Goal: Register for event/course

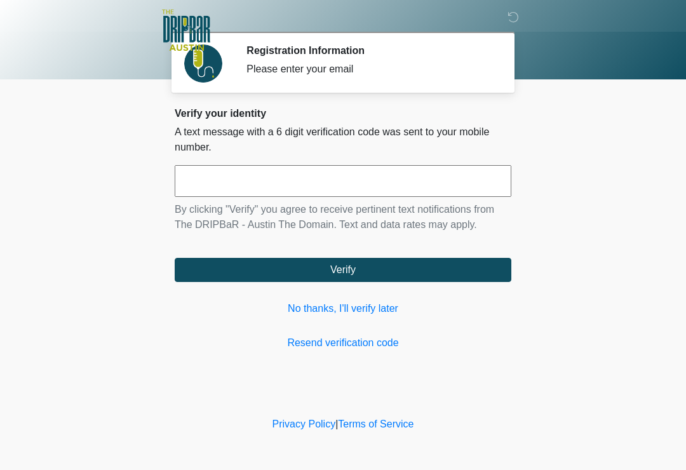
click at [375, 312] on link "No thanks, I'll verify later" at bounding box center [343, 308] width 337 height 15
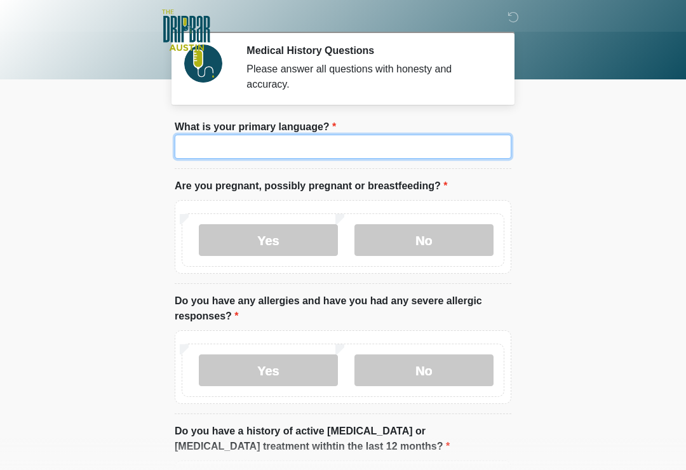
click at [367, 149] on input "What is your primary language?" at bounding box center [343, 147] width 337 height 24
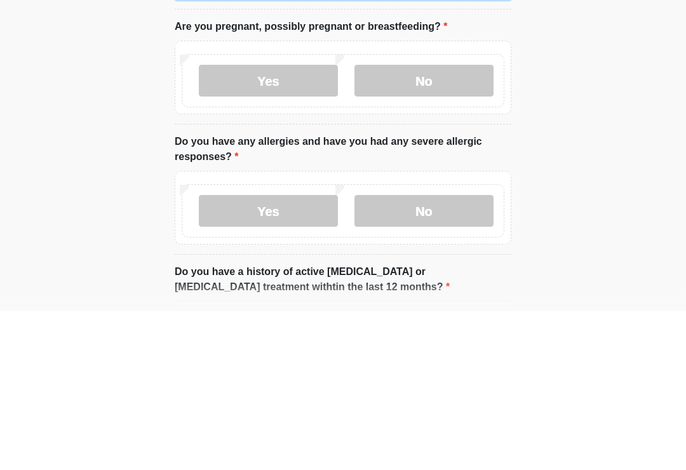
type input "*******"
click at [445, 224] on label "No" at bounding box center [424, 240] width 139 height 32
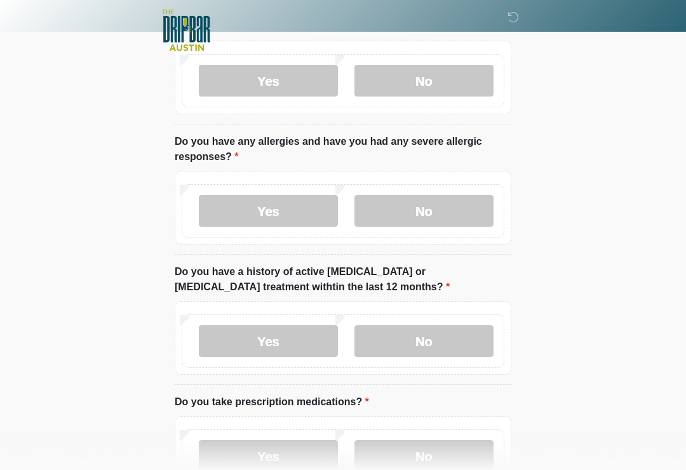
click at [428, 219] on label "No" at bounding box center [424, 211] width 139 height 32
click at [425, 345] on label "No" at bounding box center [424, 341] width 139 height 32
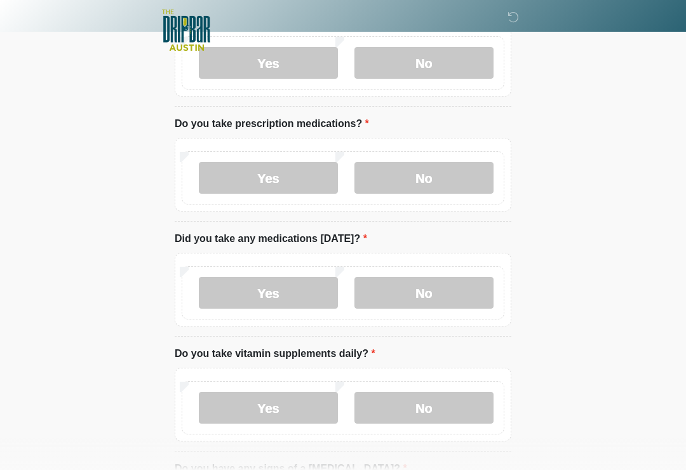
scroll to position [437, 0]
click at [435, 182] on label "No" at bounding box center [424, 179] width 139 height 32
click at [424, 301] on label "No" at bounding box center [424, 293] width 139 height 32
click at [430, 414] on label "No" at bounding box center [424, 408] width 139 height 32
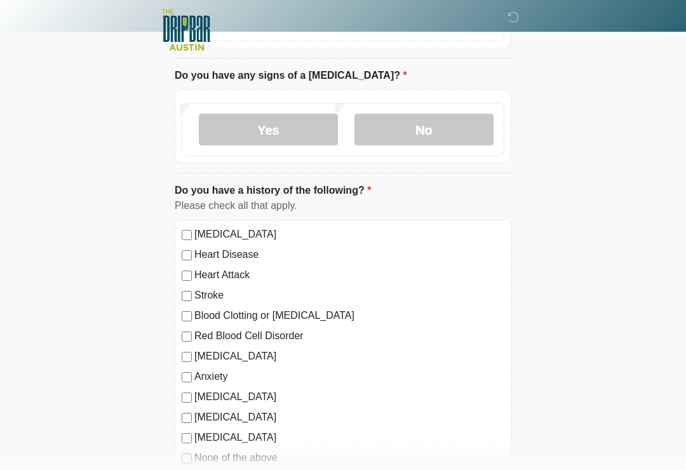
scroll to position [831, 0]
click at [435, 131] on label "No" at bounding box center [424, 130] width 139 height 32
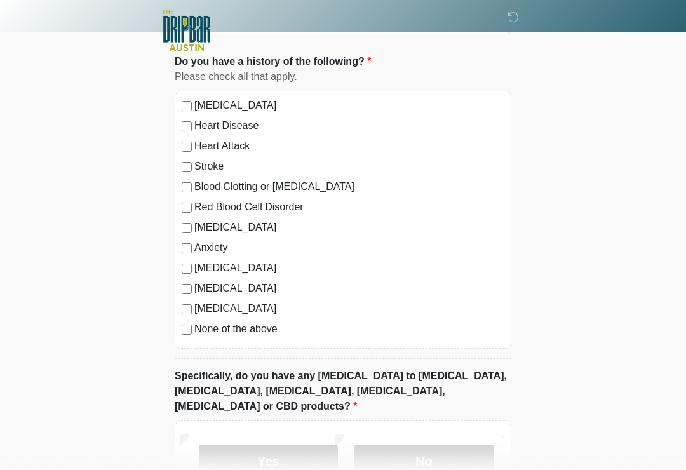
scroll to position [1059, 0]
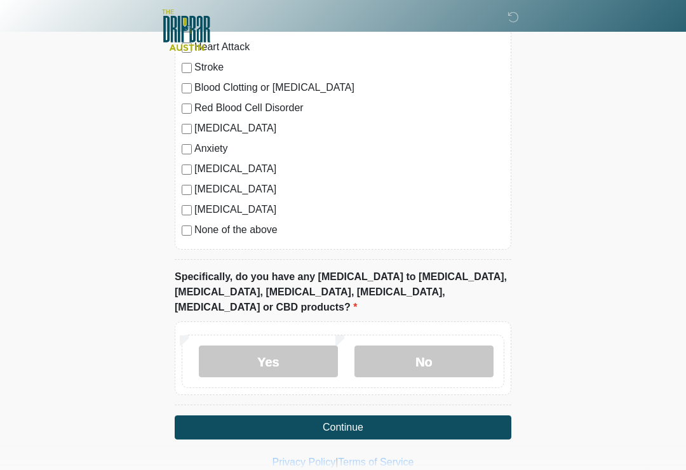
click at [443, 346] on label "No" at bounding box center [424, 362] width 139 height 32
click at [356, 416] on button "Continue" at bounding box center [343, 428] width 337 height 24
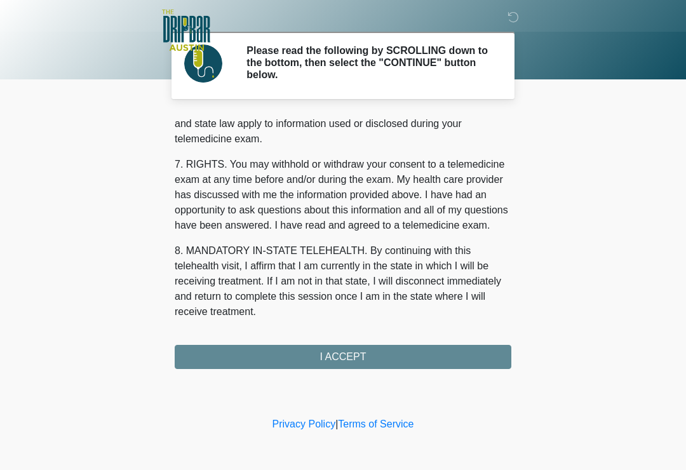
scroll to position [536, 0]
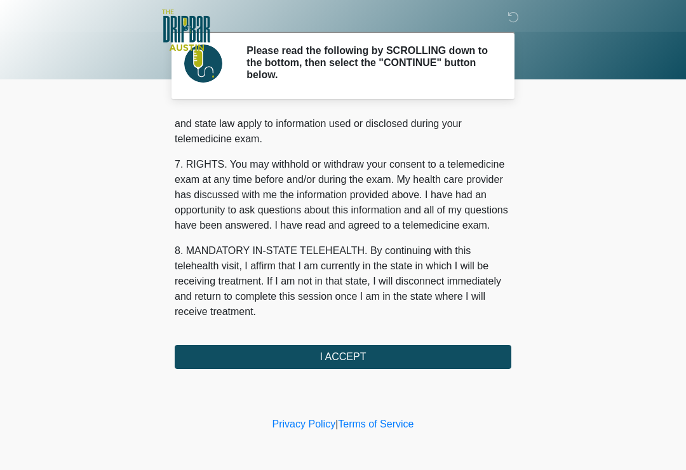
click at [369, 360] on button "I ACCEPT" at bounding box center [343, 357] width 337 height 24
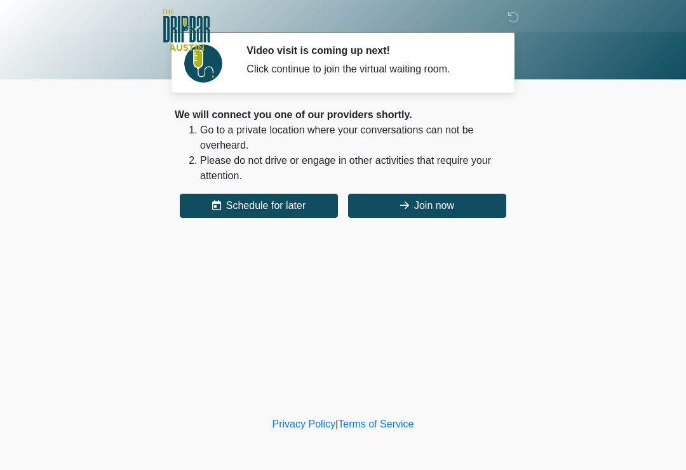
click at [432, 200] on button "Join now" at bounding box center [427, 206] width 158 height 24
